Goal: Transaction & Acquisition: Subscribe to service/newsletter

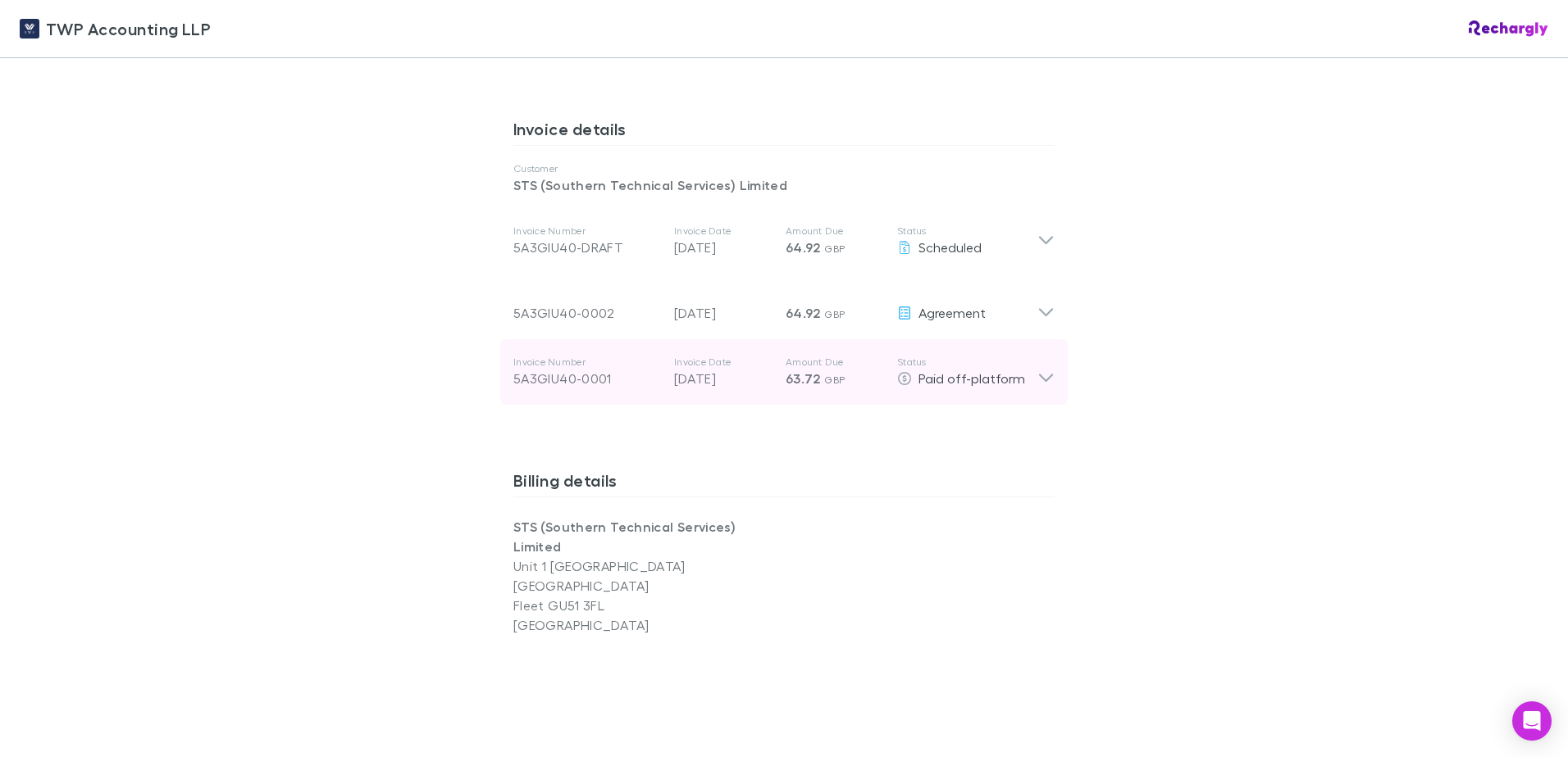
scroll to position [819, 0]
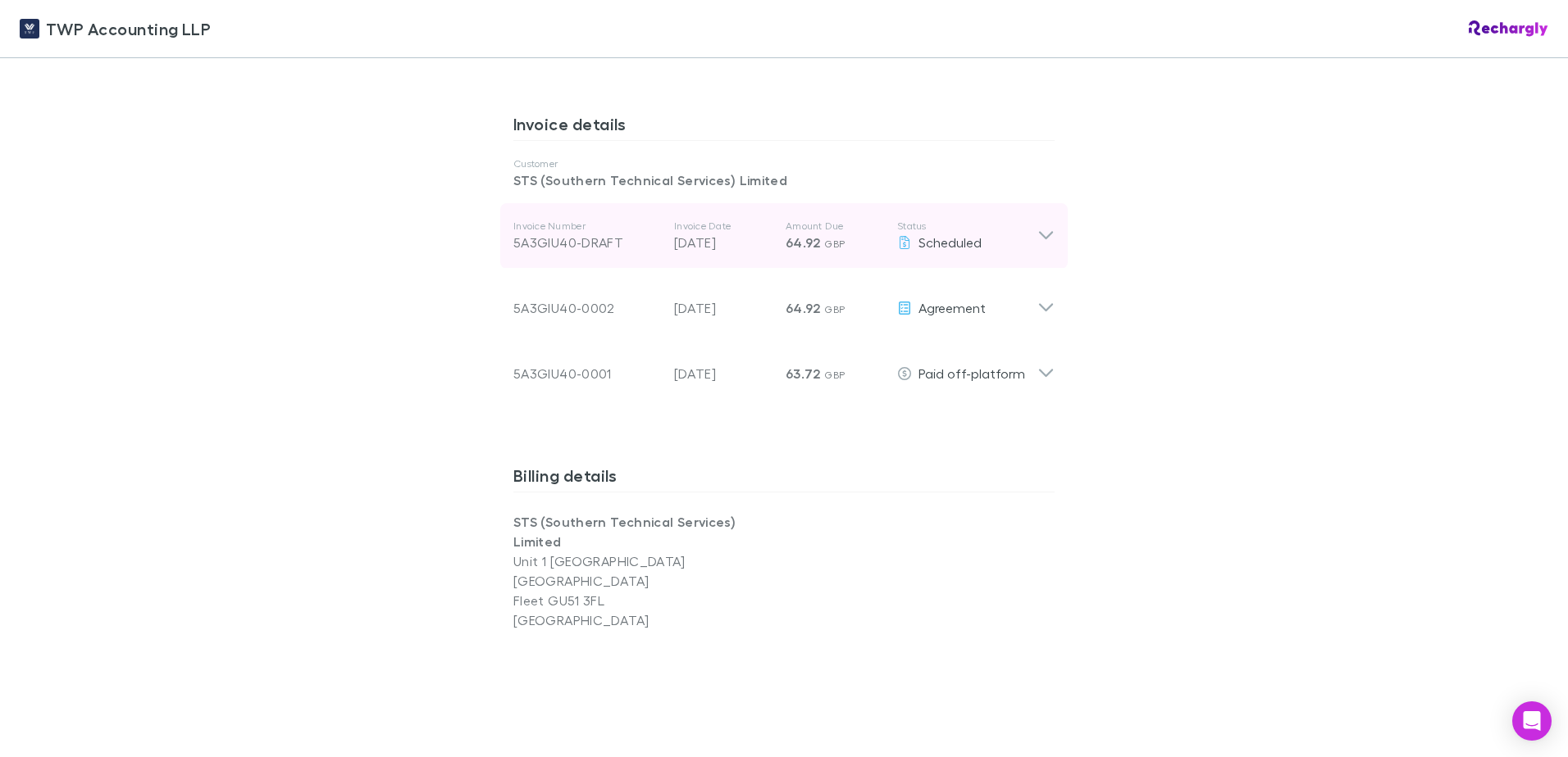
click at [1043, 232] on icon at bounding box center [1045, 236] width 14 height 8
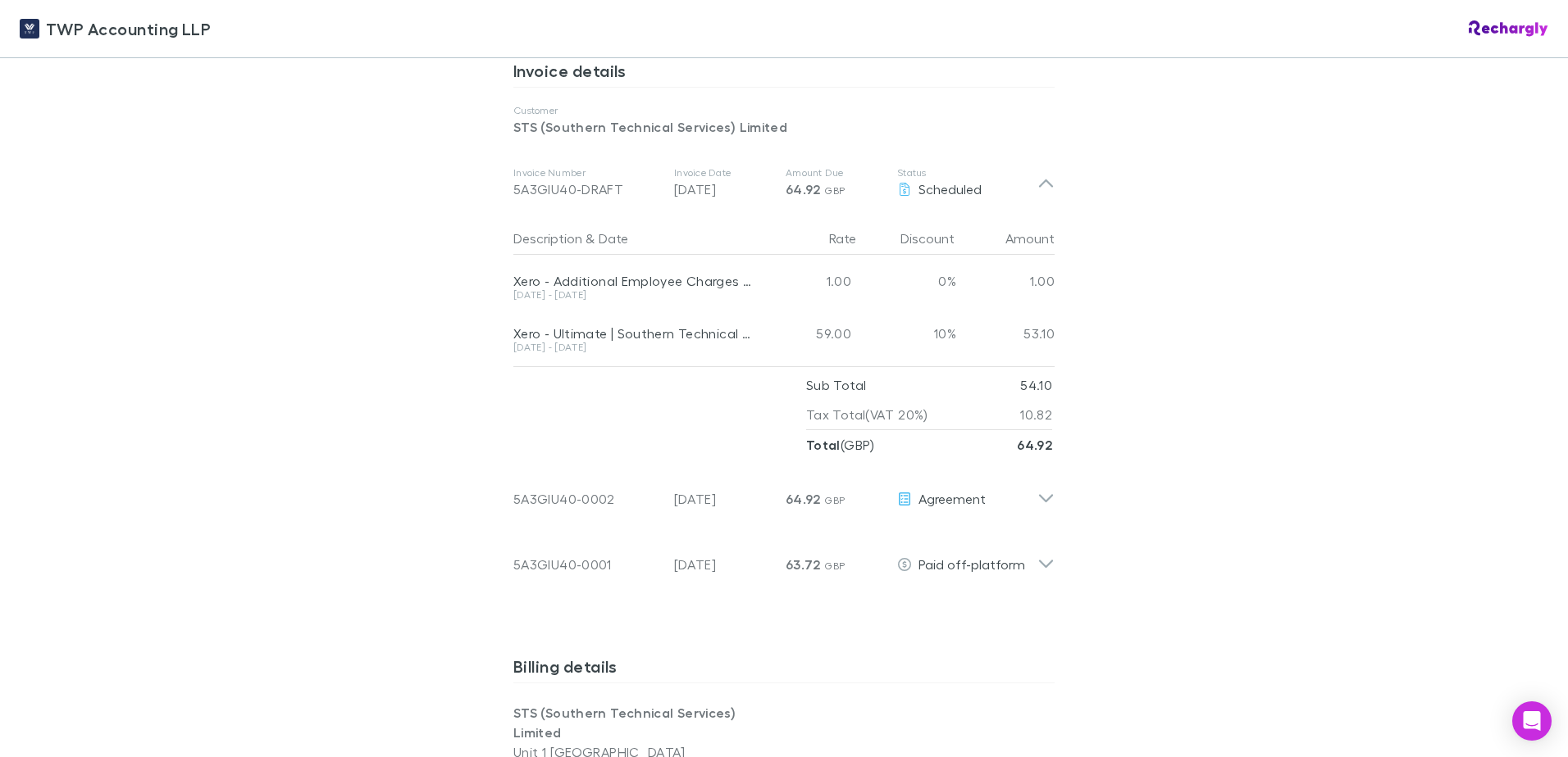
scroll to position [901, 0]
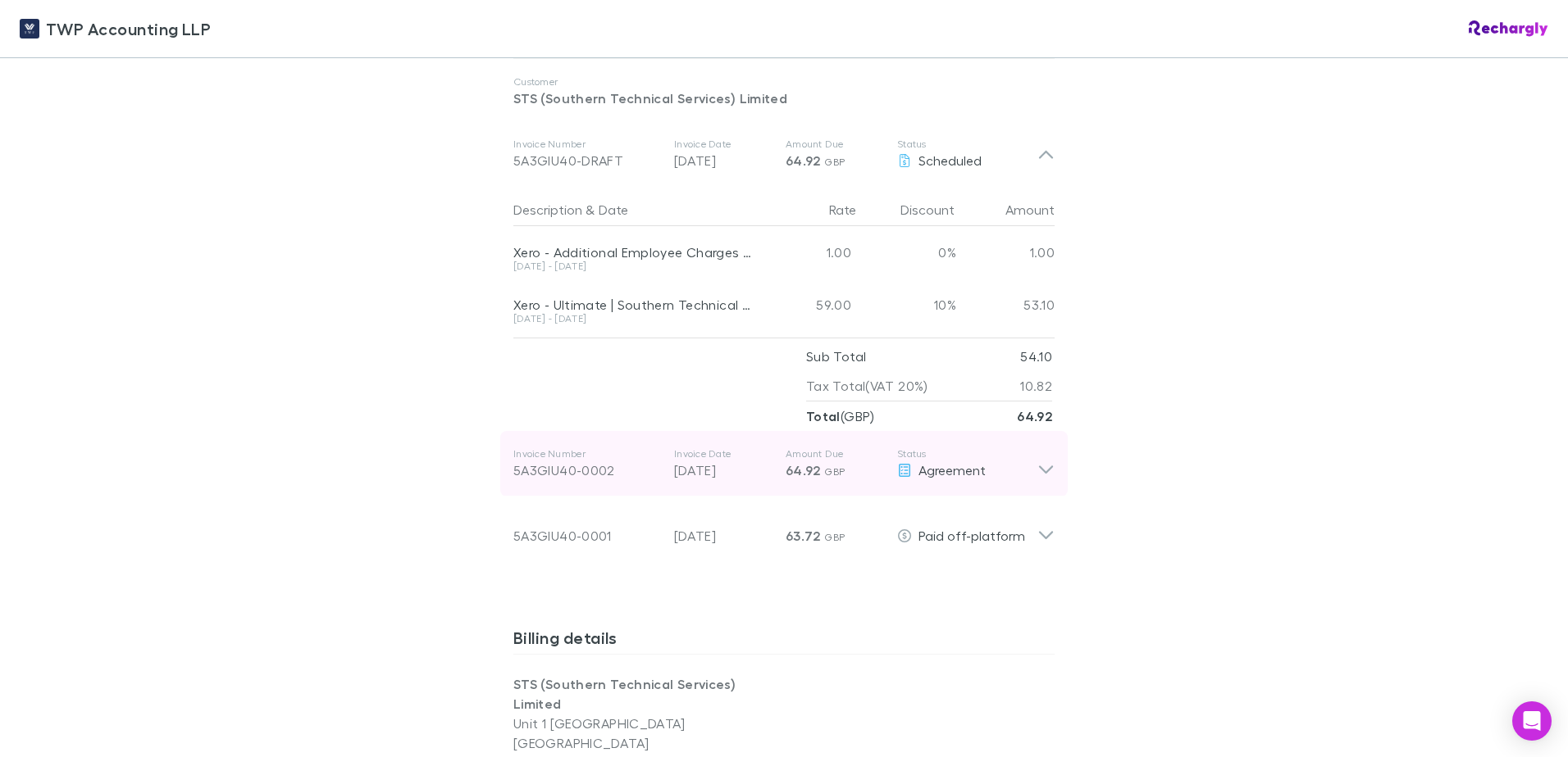
click at [1041, 454] on icon at bounding box center [1045, 464] width 17 height 33
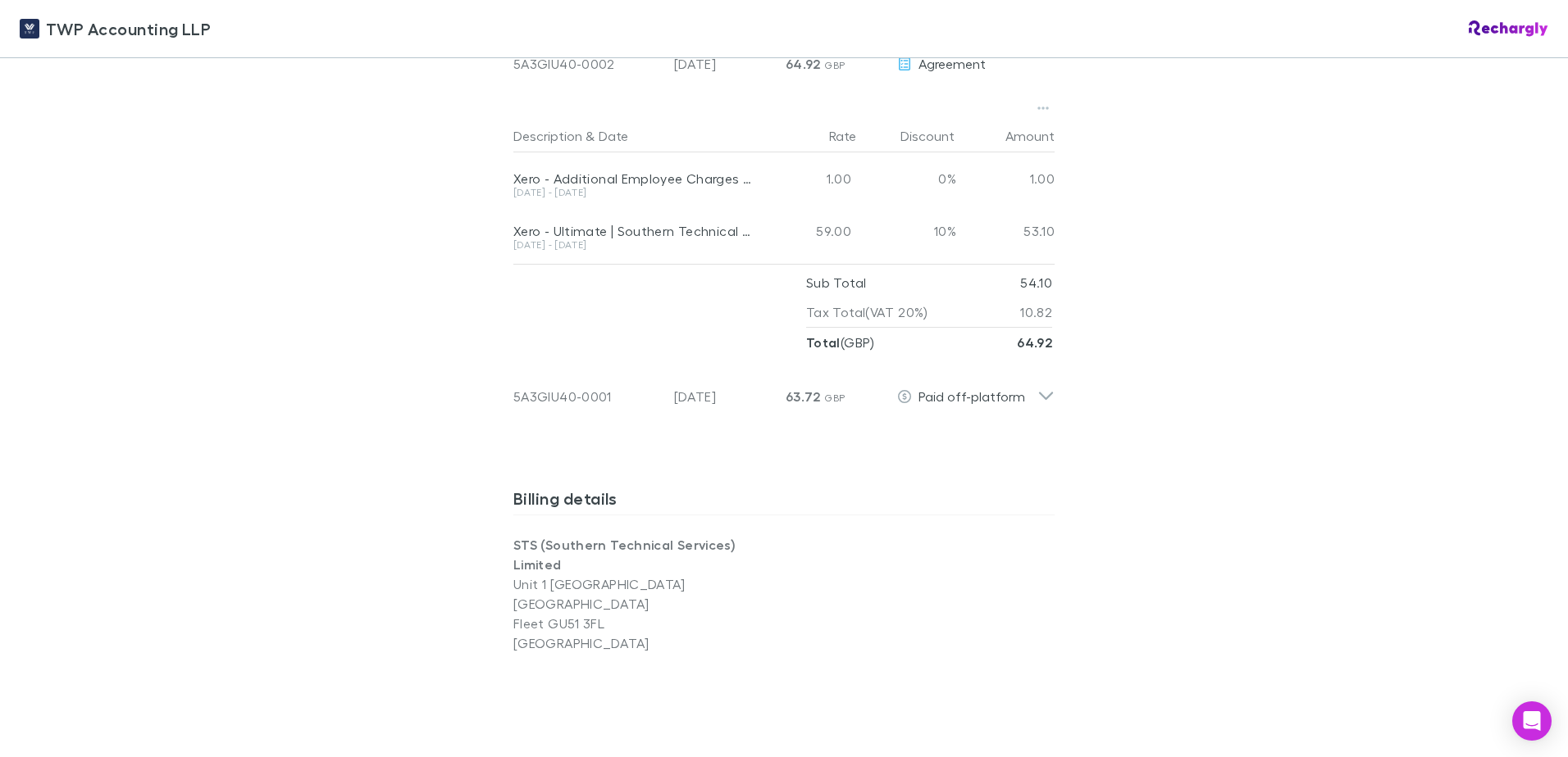
scroll to position [1311, 0]
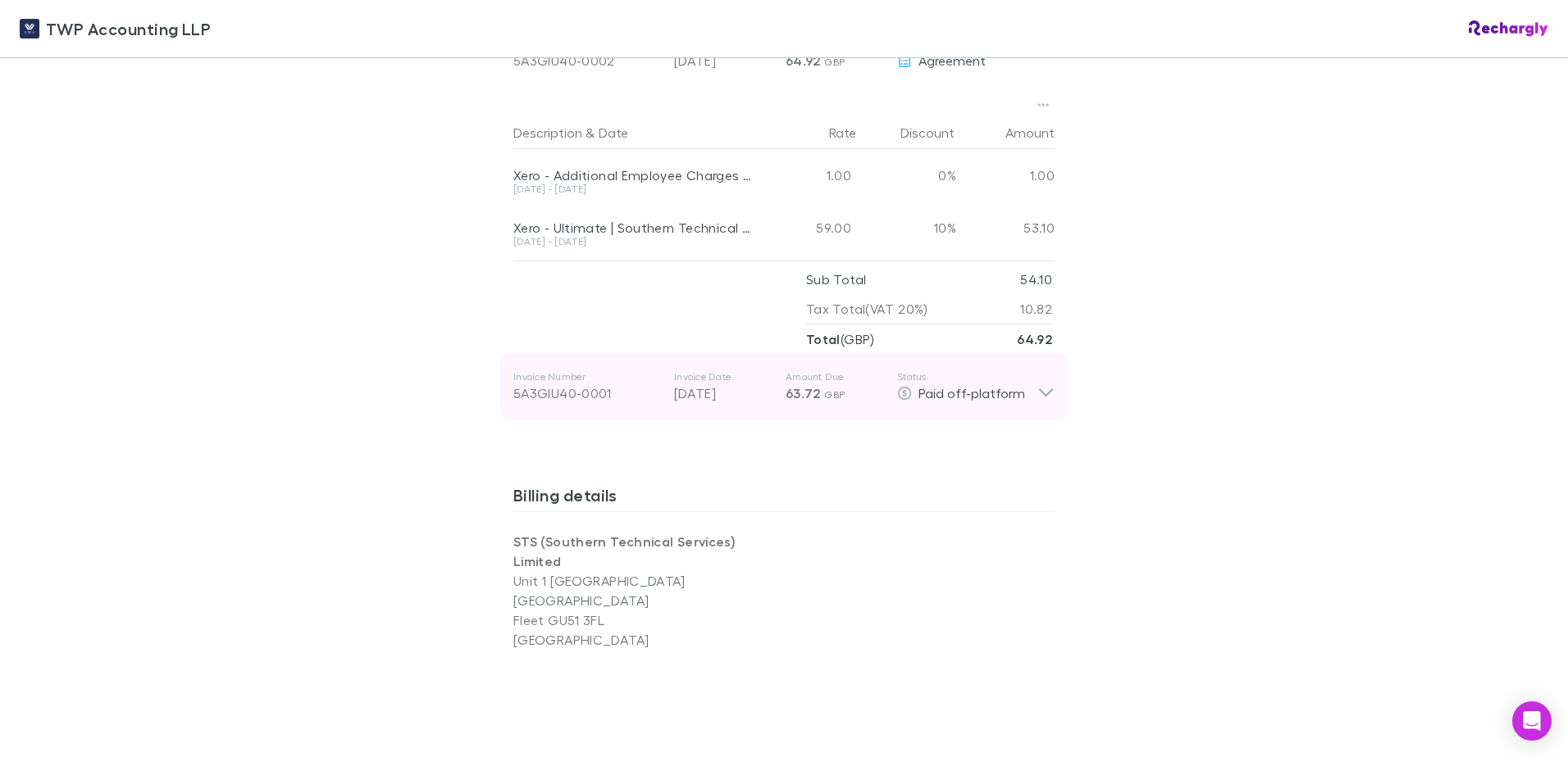
click at [1037, 375] on icon at bounding box center [1045, 387] width 17 height 33
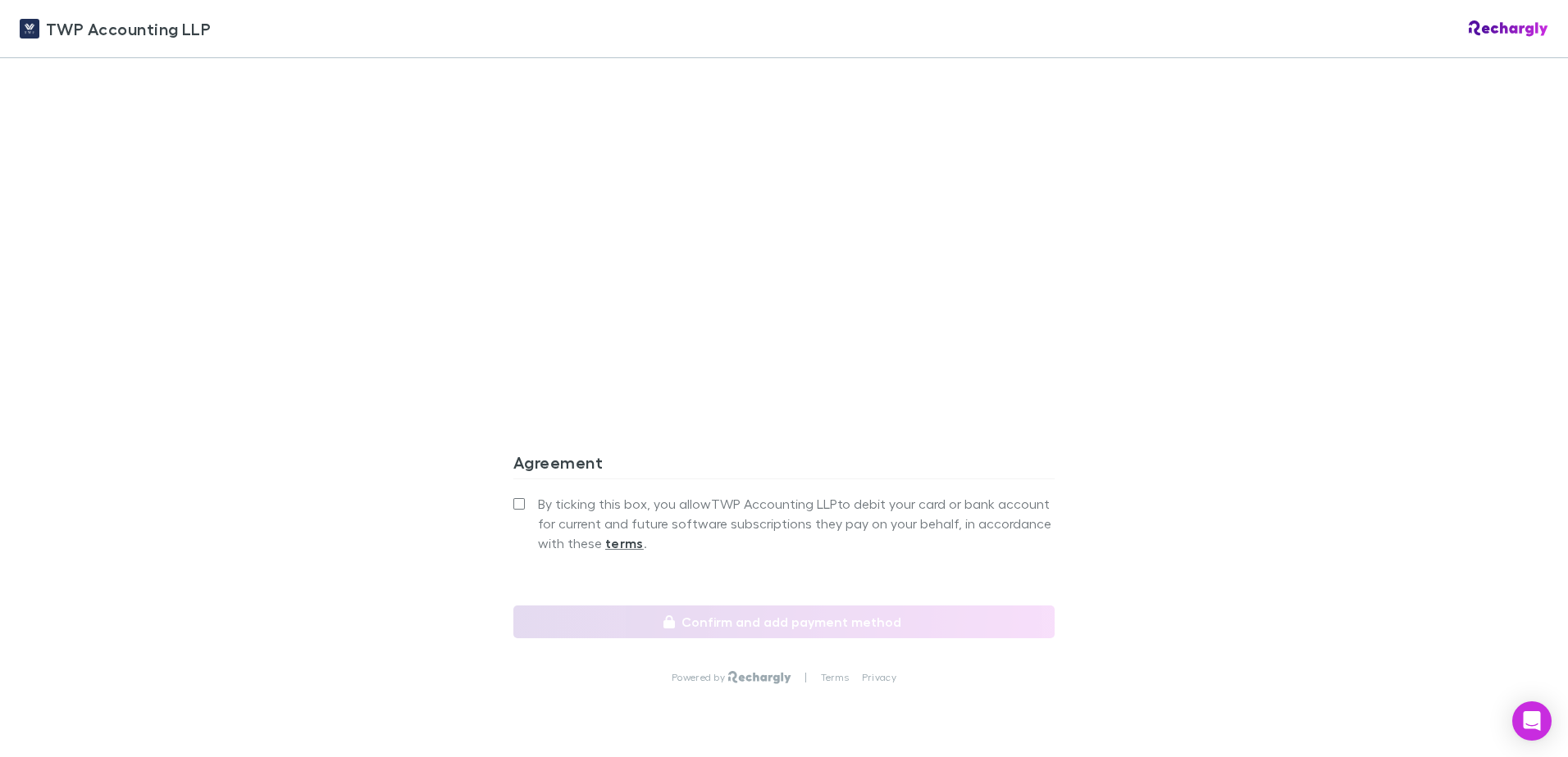
scroll to position [2182, 0]
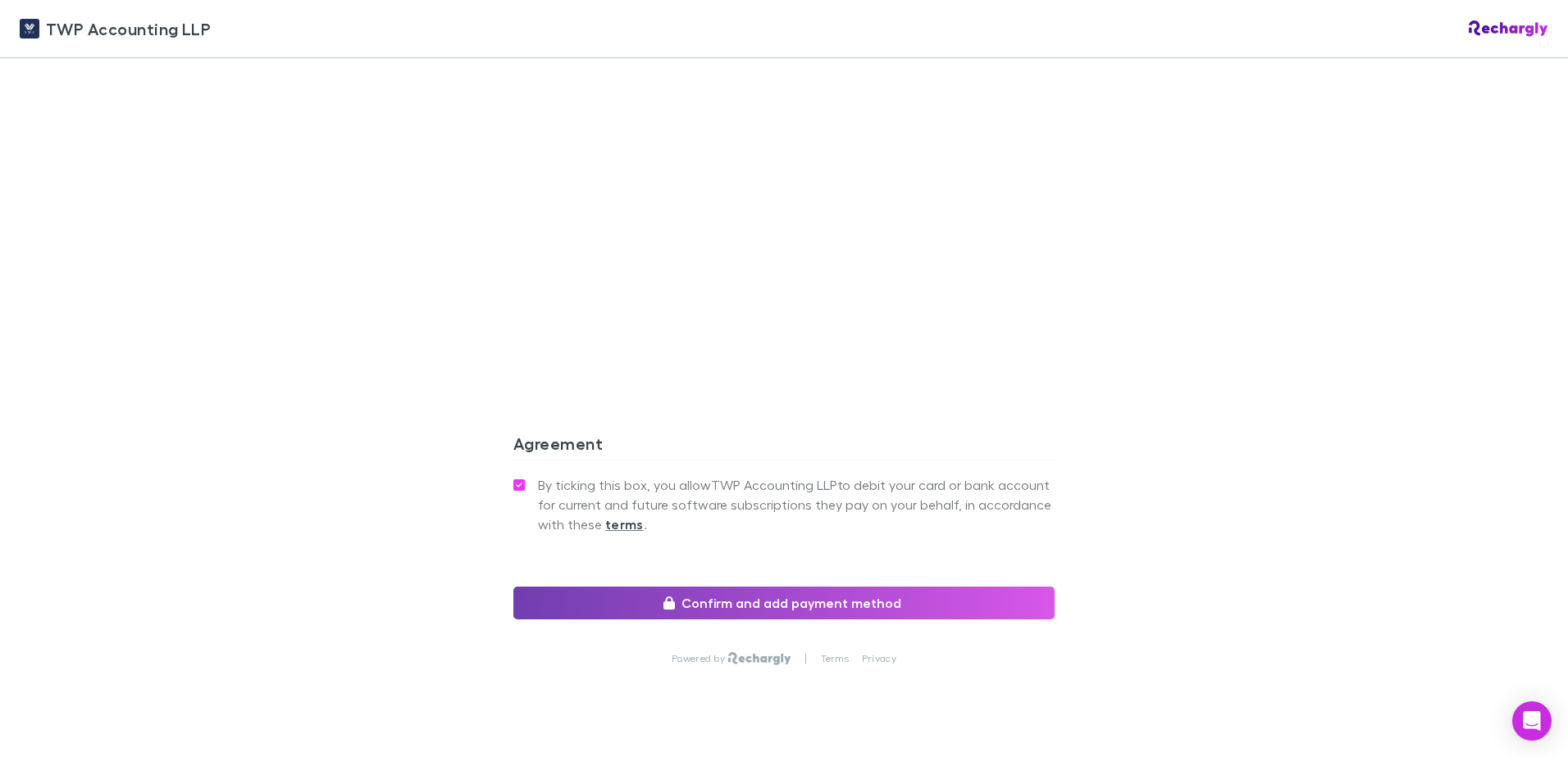
click at [803, 587] on button "Confirm and add payment method" at bounding box center [784, 604] width 541 height 33
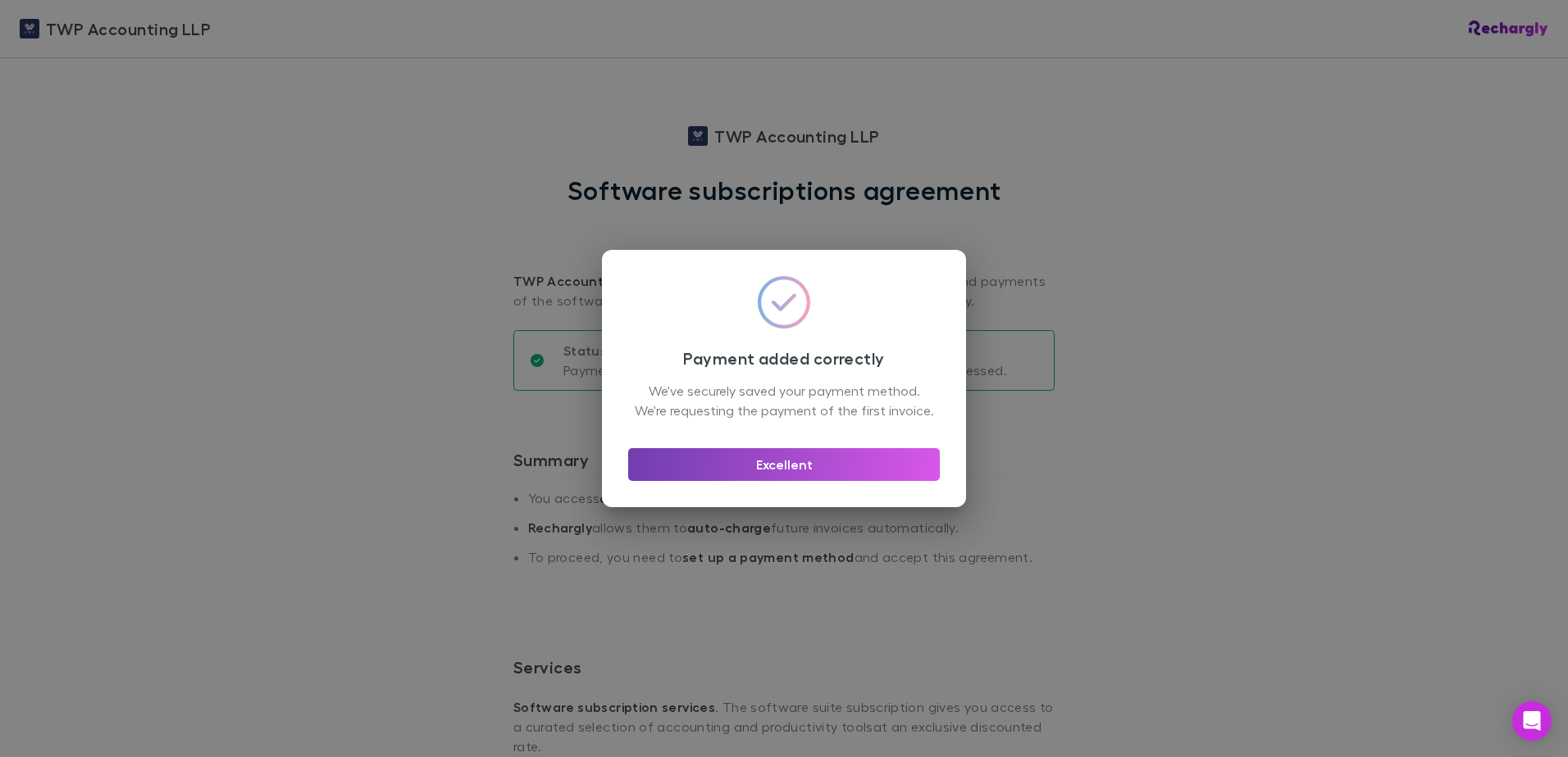
click at [742, 474] on button "Excellent" at bounding box center [784, 465] width 312 height 33
